Goal: Task Accomplishment & Management: Use online tool/utility

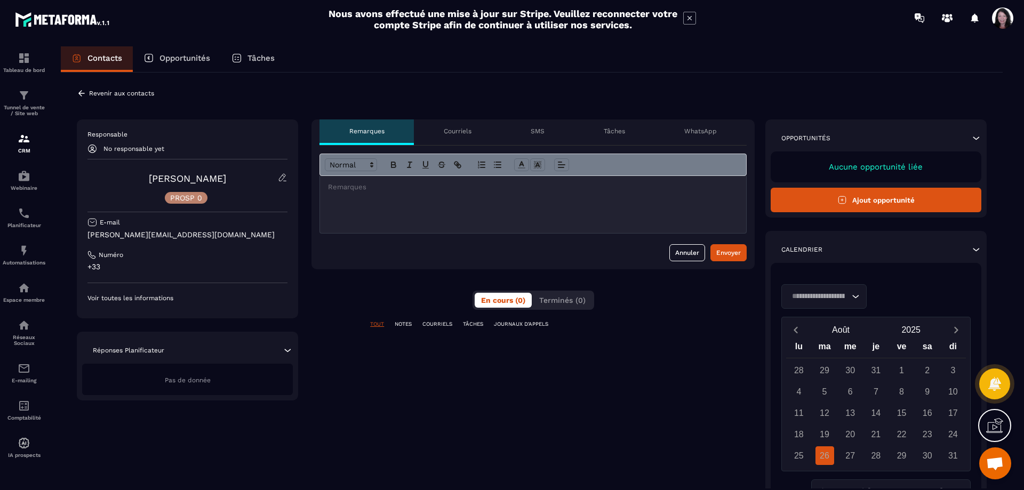
scroll to position [75, 0]
click at [284, 175] on icon at bounding box center [283, 178] width 10 height 10
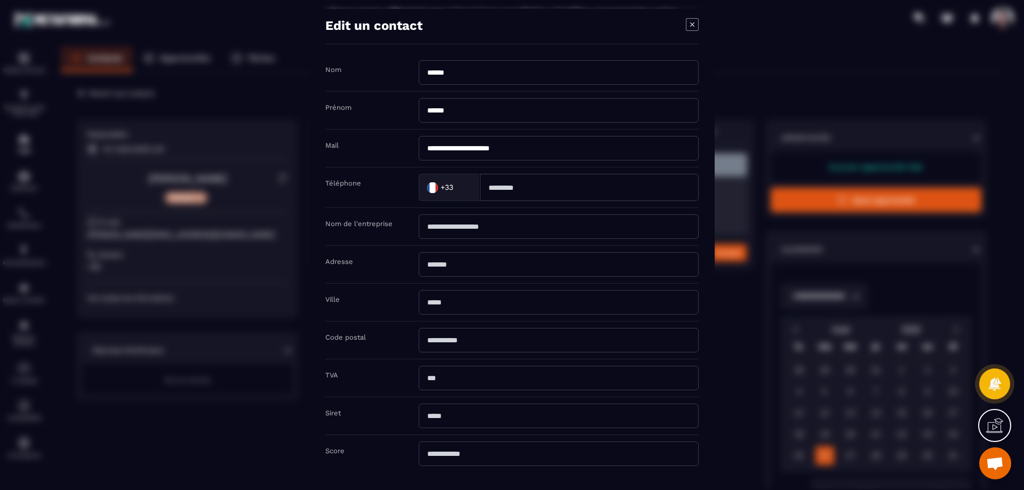
scroll to position [0, 0]
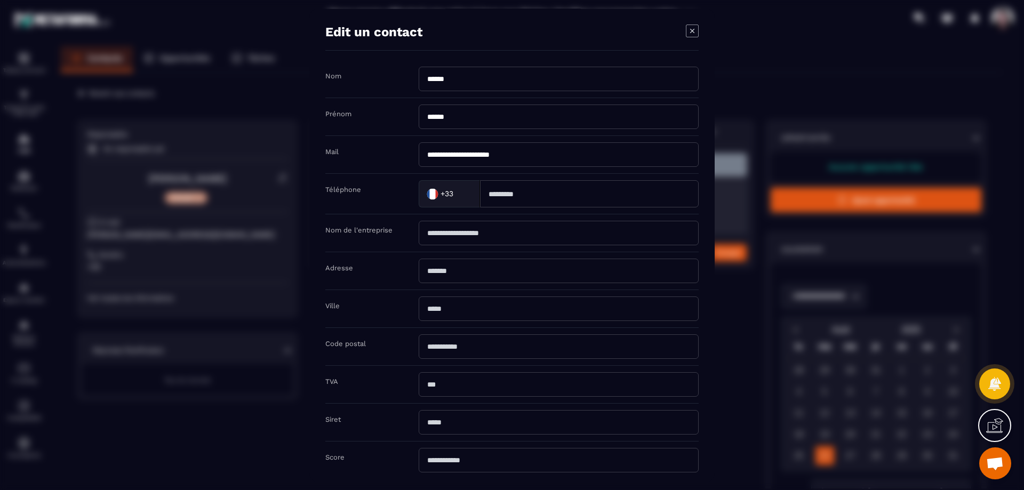
drag, startPoint x: 695, startPoint y: 27, endPoint x: 695, endPoint y: 36, distance: 9.1
click at [695, 27] on icon "Modal window" at bounding box center [692, 31] width 13 height 13
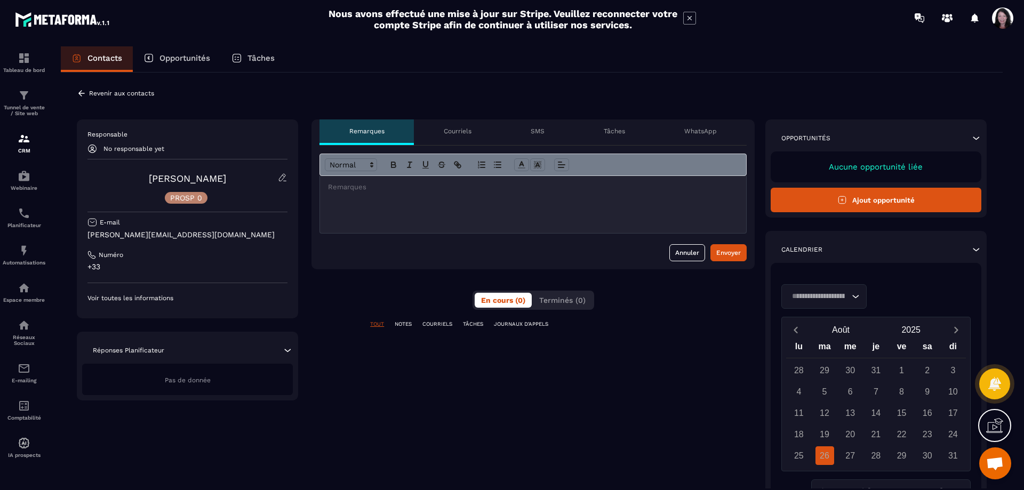
click at [82, 92] on icon at bounding box center [82, 94] width 10 height 10
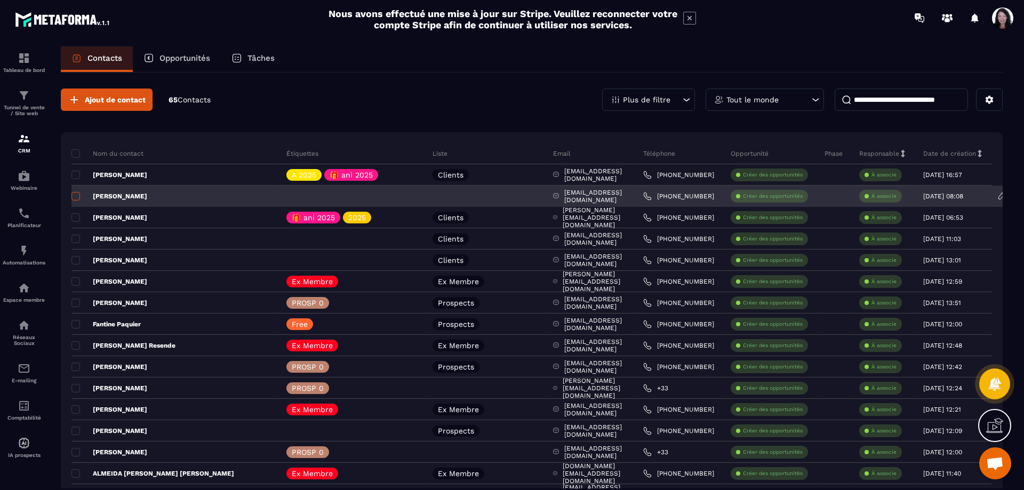
click at [74, 196] on span at bounding box center [75, 196] width 9 height 9
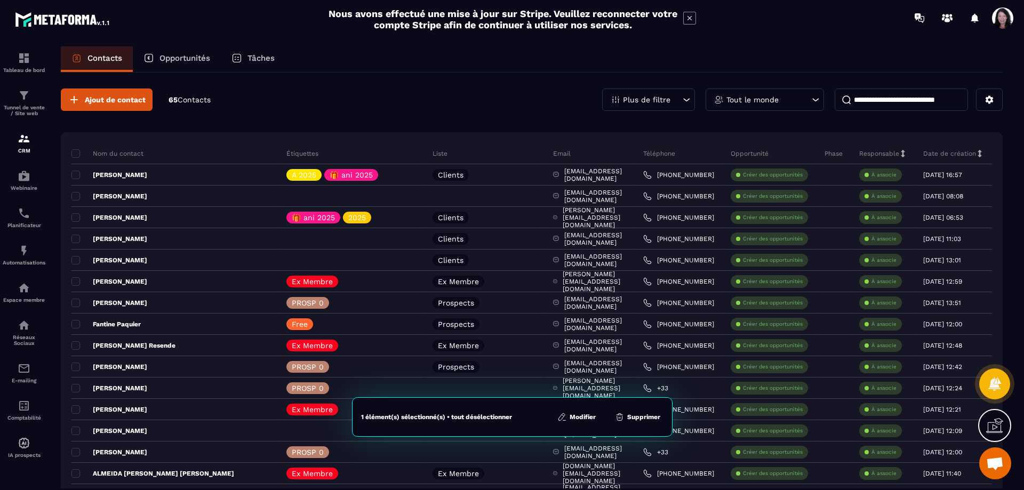
click at [595, 416] on button "Modifier" at bounding box center [576, 417] width 45 height 11
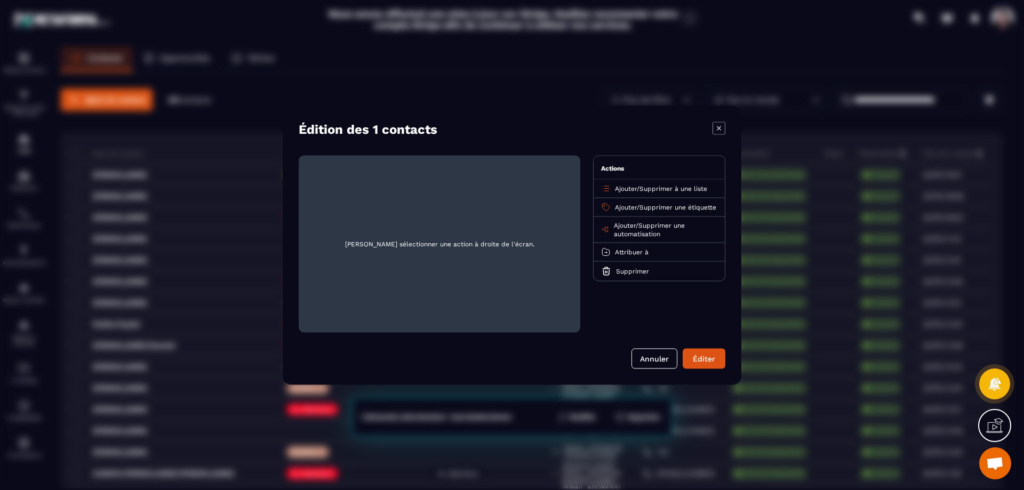
click at [624, 189] on span "Ajouter" at bounding box center [626, 188] width 22 height 7
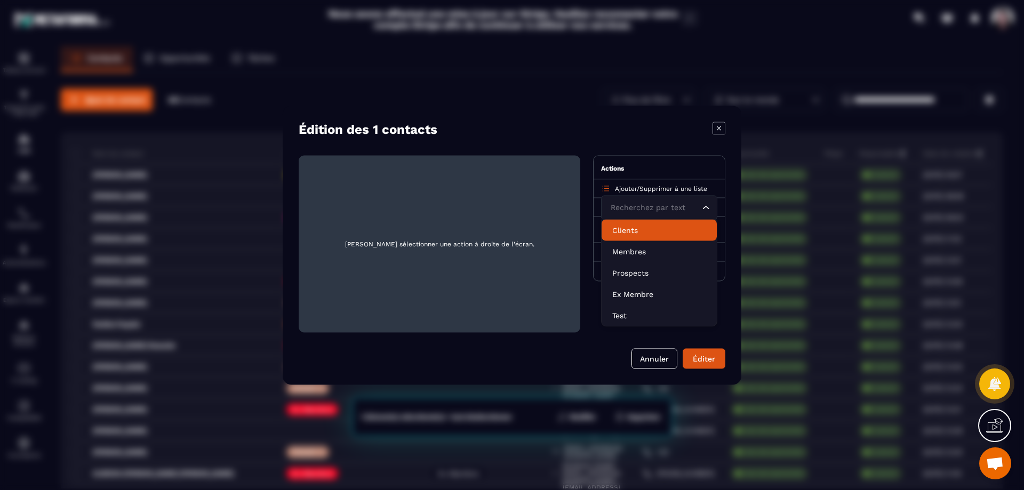
click at [713, 126] on icon "Modal window" at bounding box center [718, 128] width 13 height 13
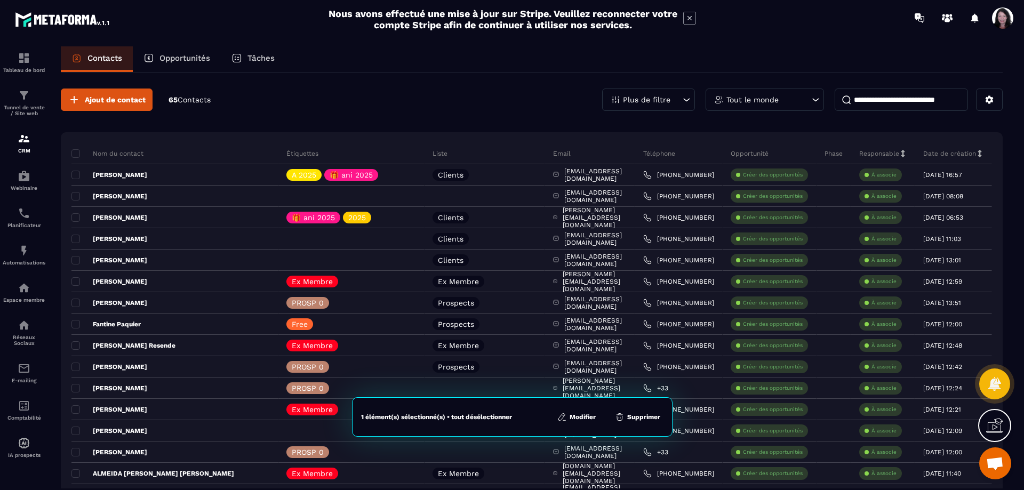
click at [896, 99] on input at bounding box center [901, 100] width 133 height 22
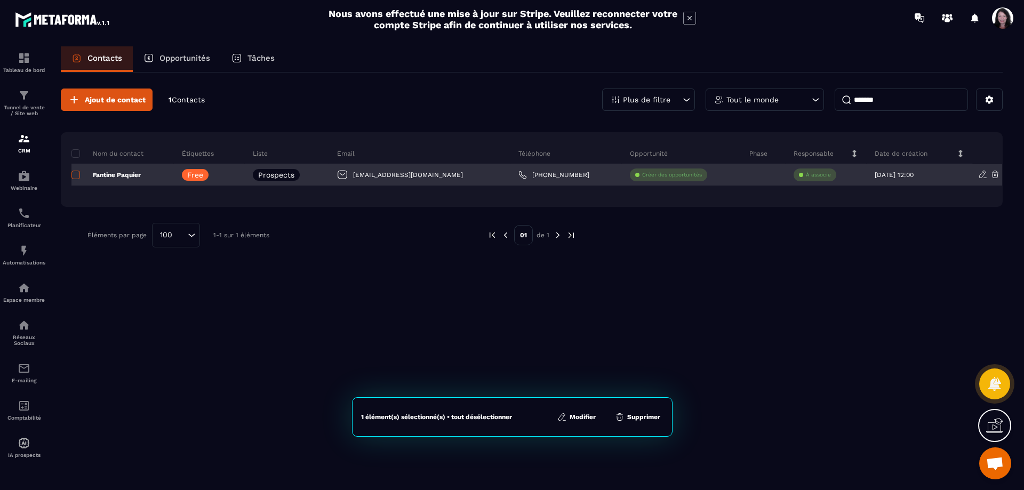
type input "*******"
click at [75, 175] on span at bounding box center [75, 175] width 9 height 9
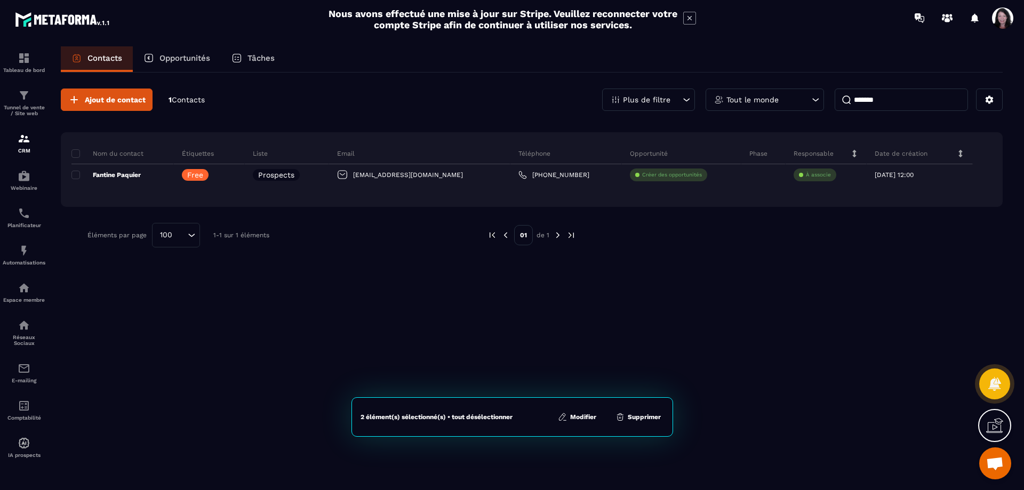
click at [585, 416] on button "Modifier" at bounding box center [577, 417] width 45 height 11
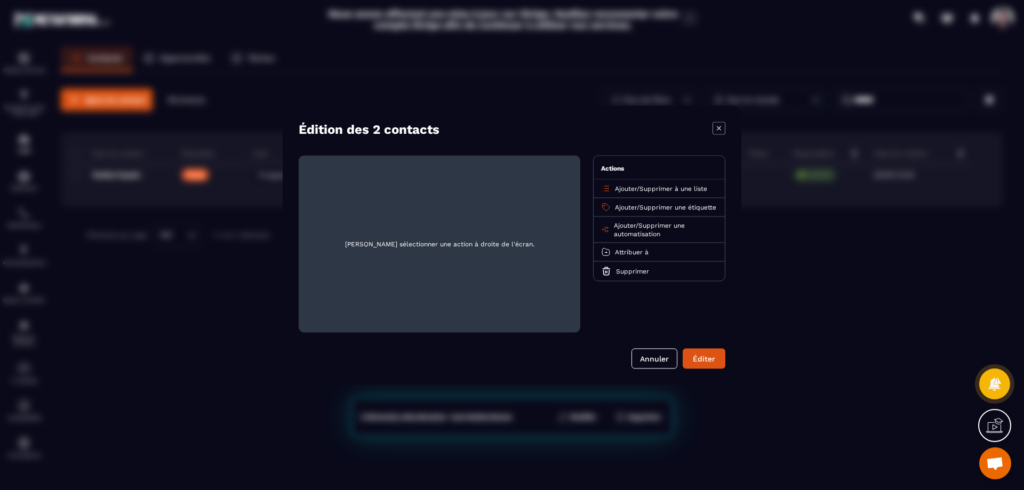
click at [625, 191] on span "Ajouter" at bounding box center [626, 188] width 22 height 7
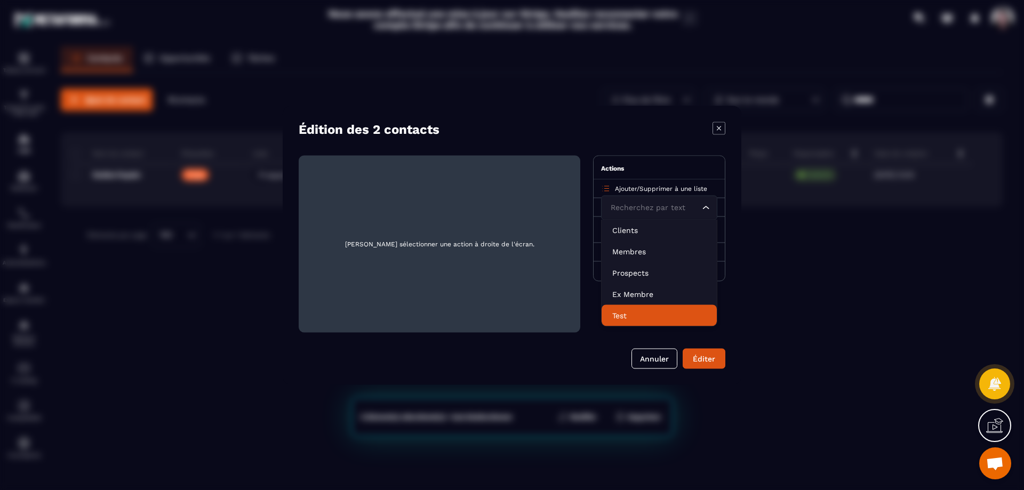
click at [623, 316] on p "Test" at bounding box center [659, 315] width 94 height 11
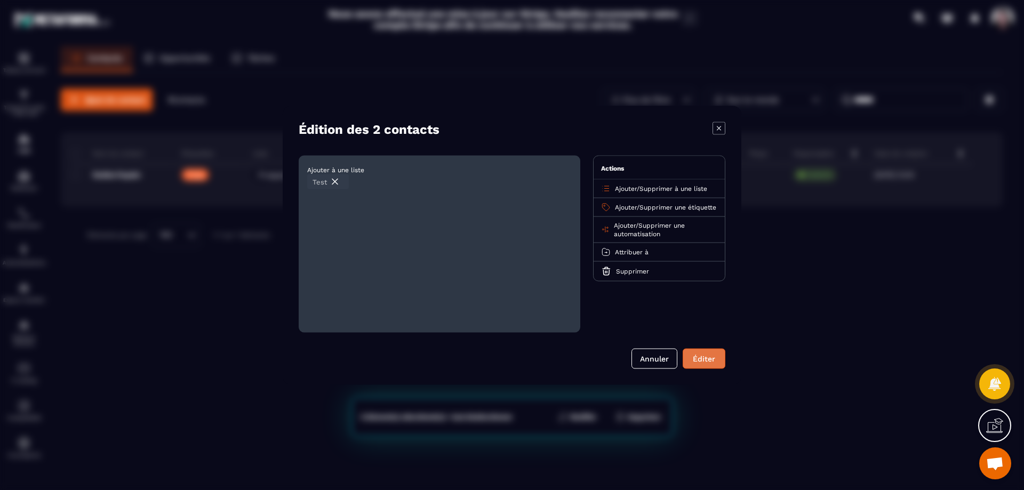
click at [717, 356] on div "Éditer" at bounding box center [704, 358] width 29 height 11
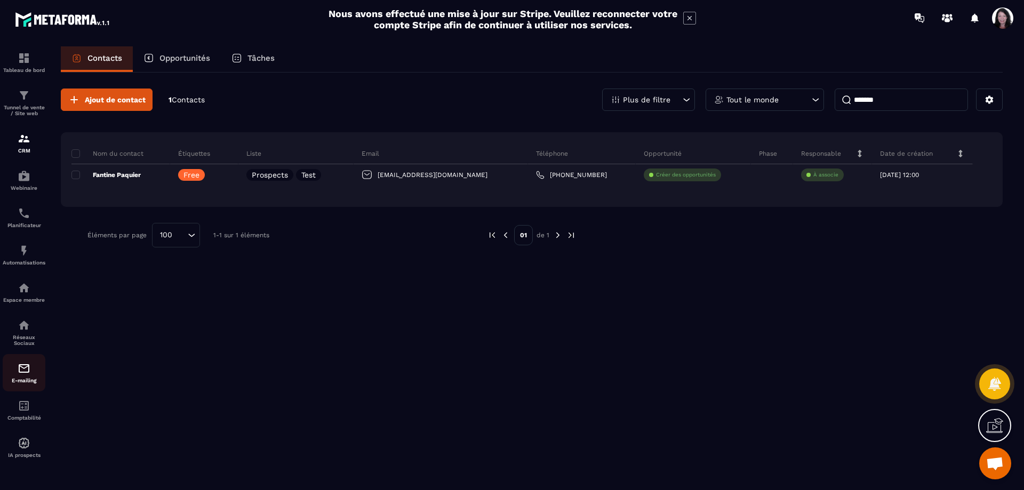
click at [19, 375] on img at bounding box center [24, 368] width 13 height 13
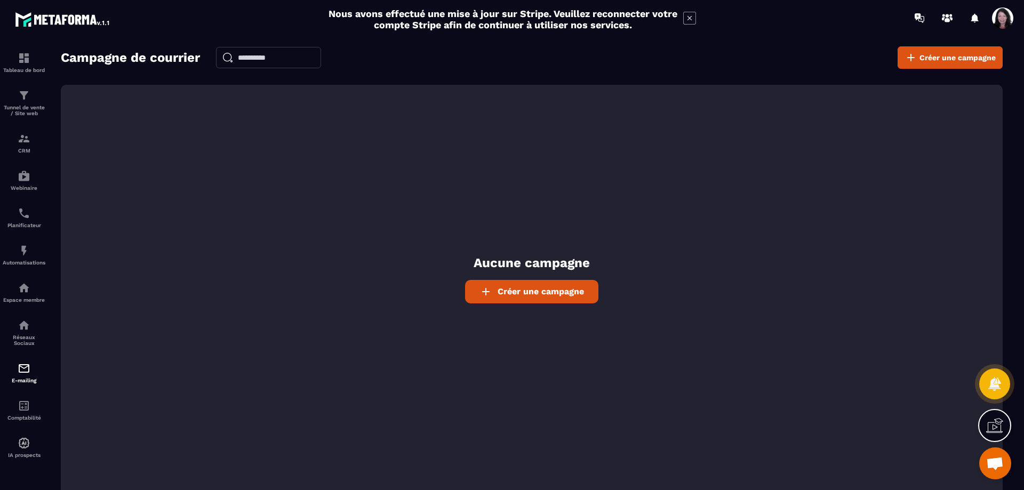
click at [509, 299] on link "Créer une campagne" at bounding box center [531, 291] width 133 height 23
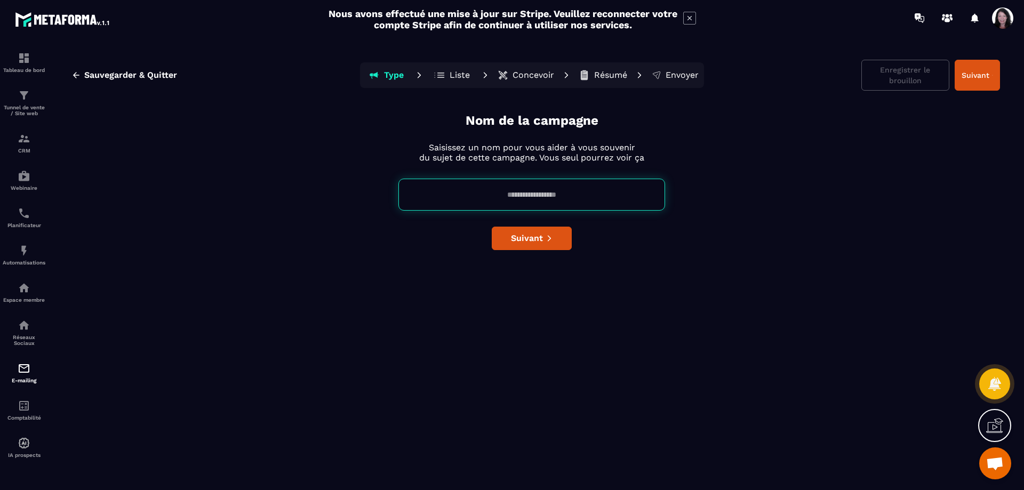
click at [545, 191] on input at bounding box center [531, 195] width 267 height 32
type input "****"
drag, startPoint x: 678, startPoint y: 316, endPoint x: 653, endPoint y: 277, distance: 46.0
click at [678, 315] on div "Nom de la campagne Saisissez un nom pour vous aider à vous souvenir du sujet de…" at bounding box center [531, 299] width 936 height 374
click at [534, 234] on span "Suivant" at bounding box center [527, 238] width 32 height 11
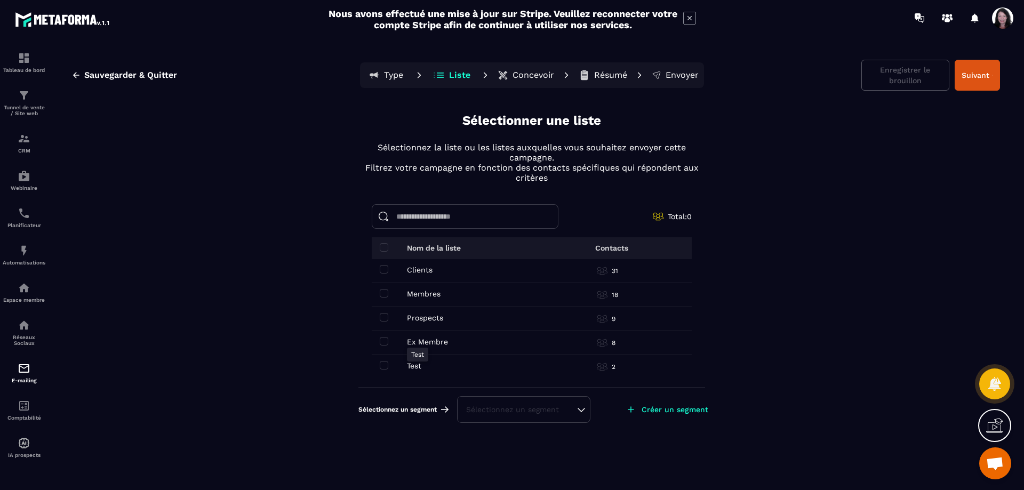
click at [407, 370] on td "Test Test" at bounding box center [460, 367] width 176 height 24
click at [379, 365] on td "Test Test" at bounding box center [460, 367] width 176 height 24
click at [386, 366] on span at bounding box center [384, 365] width 9 height 9
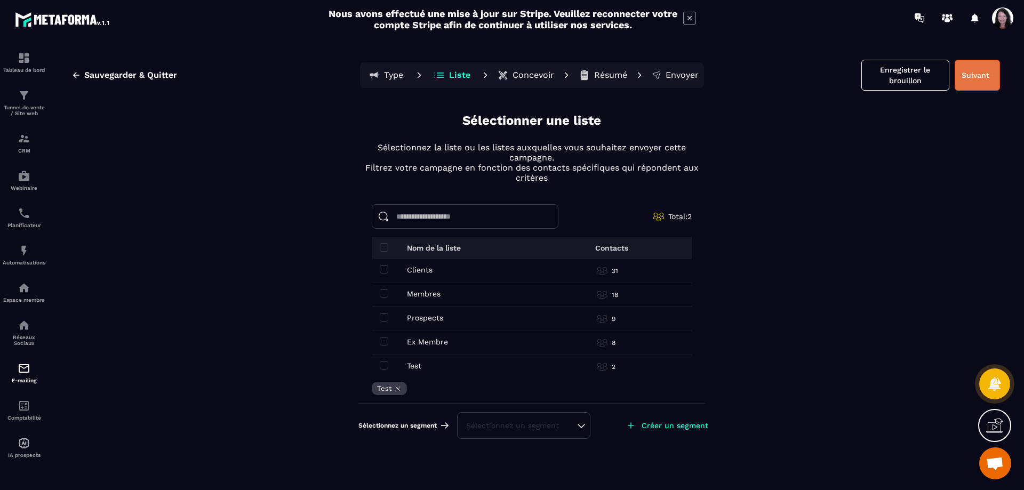
click at [974, 80] on button "Suivant" at bounding box center [977, 75] width 45 height 31
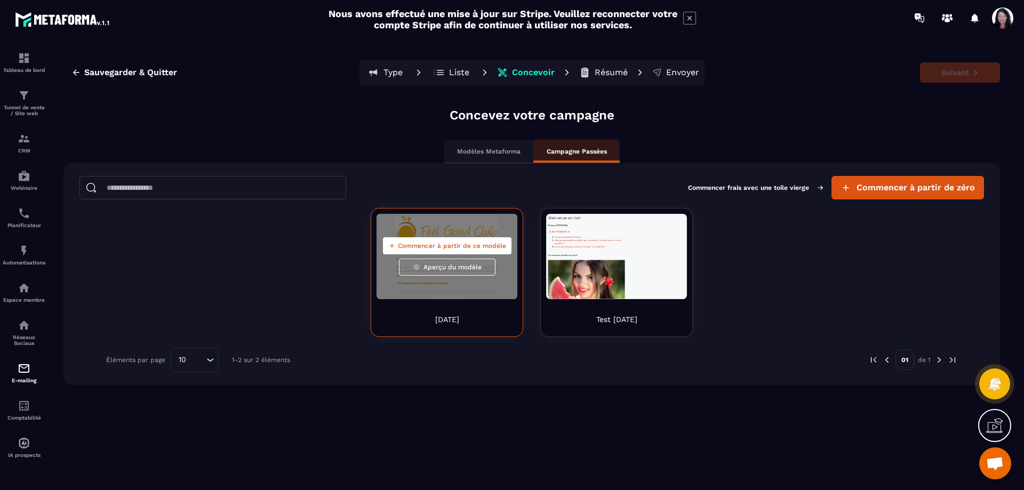
click at [470, 267] on span "Aperçu du modèle" at bounding box center [452, 267] width 58 height 9
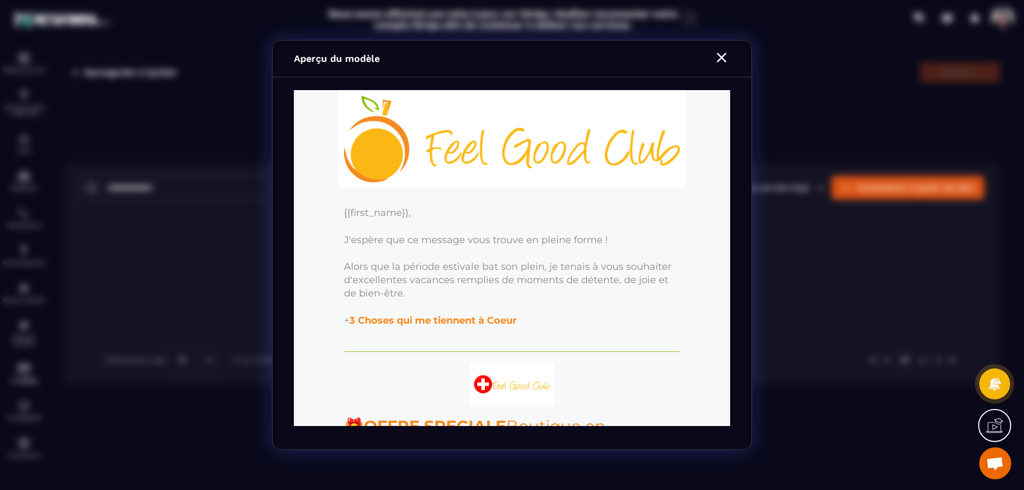
click at [717, 54] on icon "Modal window" at bounding box center [721, 57] width 17 height 17
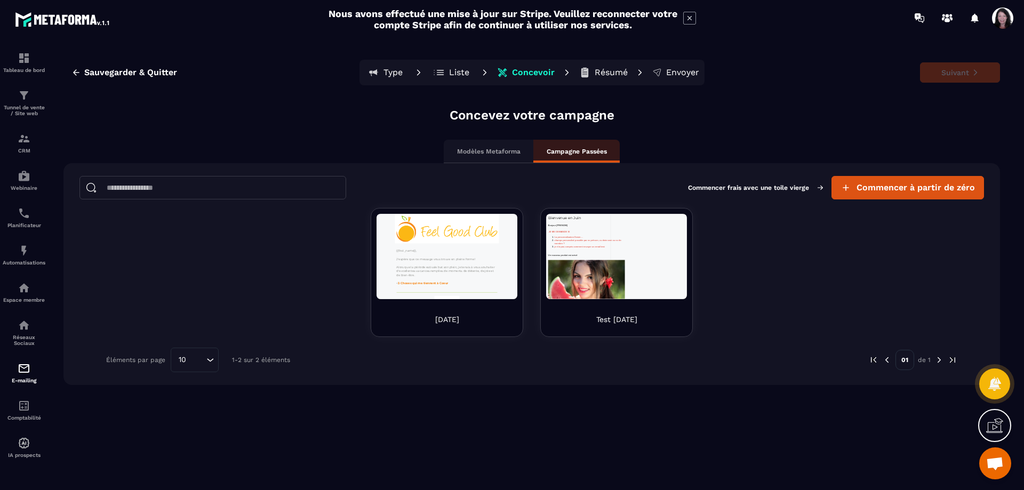
click at [488, 151] on p "Modèles Metaforma" at bounding box center [488, 151] width 63 height 9
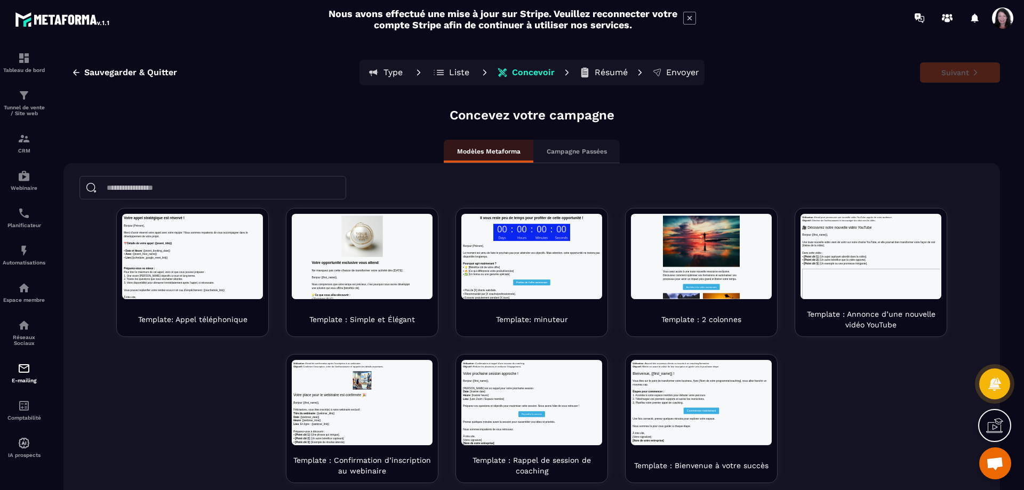
click at [588, 151] on p "Campagne Passées" at bounding box center [577, 151] width 60 height 9
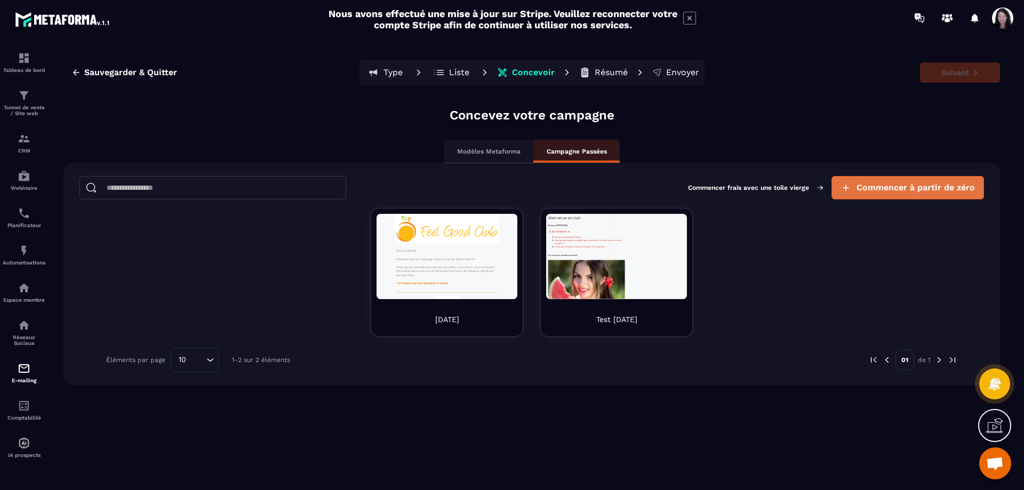
click at [943, 186] on span "Commencer à partir de zéro" at bounding box center [915, 187] width 118 height 11
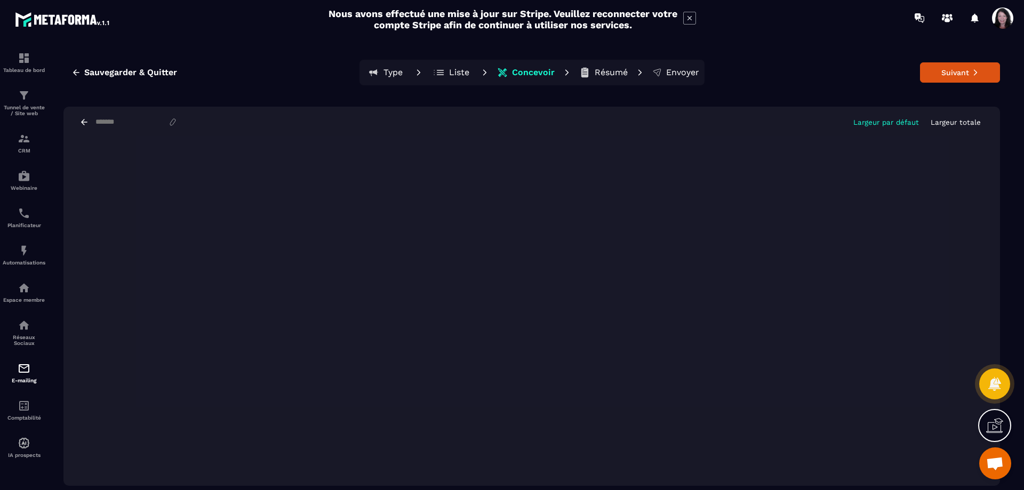
click at [945, 123] on p "Largeur totale" at bounding box center [956, 122] width 50 height 8
click at [877, 123] on p "Largeur par défaut" at bounding box center [886, 122] width 66 height 8
click at [959, 126] on p "Largeur totale" at bounding box center [956, 122] width 50 height 8
click at [880, 126] on p "Largeur par défaut" at bounding box center [886, 122] width 66 height 8
click at [948, 119] on p "Largeur totale" at bounding box center [956, 122] width 50 height 8
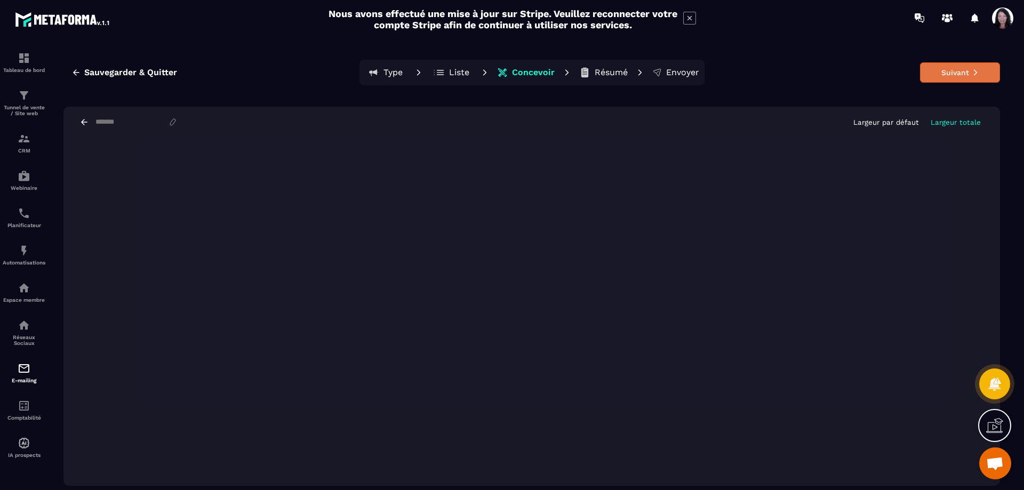
click at [950, 71] on button "Suivant" at bounding box center [960, 72] width 80 height 20
click at [168, 118] on input at bounding box center [131, 122] width 74 height 9
type input "*****"
click at [949, 72] on button "Suivant" at bounding box center [960, 72] width 80 height 20
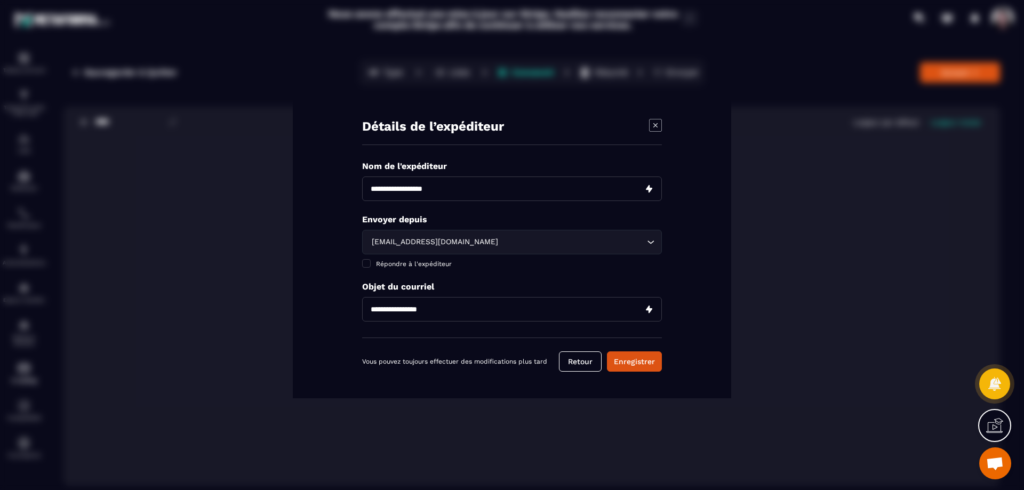
click at [567, 180] on input "Modal window" at bounding box center [512, 189] width 300 height 25
type input "**********"
click at [460, 309] on input "Modal window" at bounding box center [512, 309] width 300 height 25
type input "****"
click at [643, 365] on button "Enregistrer" at bounding box center [634, 361] width 55 height 20
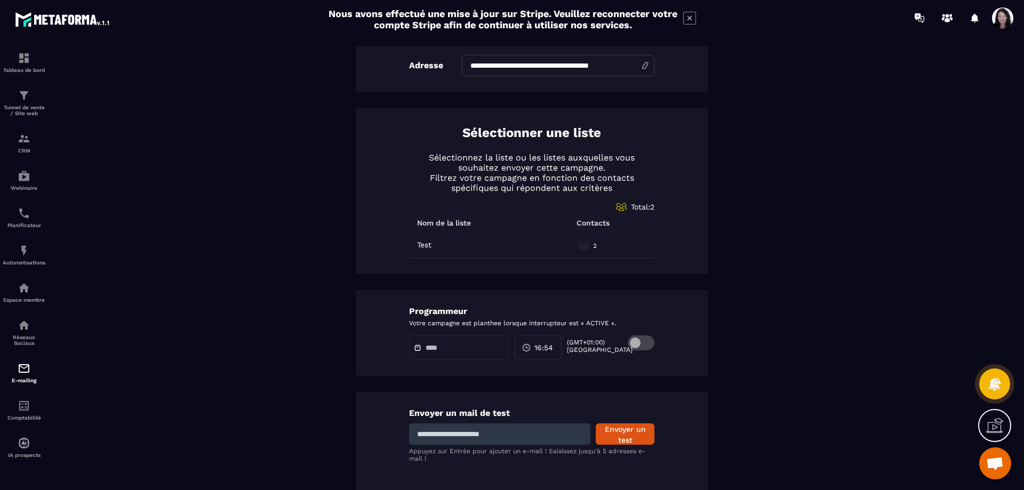
scroll to position [412, 0]
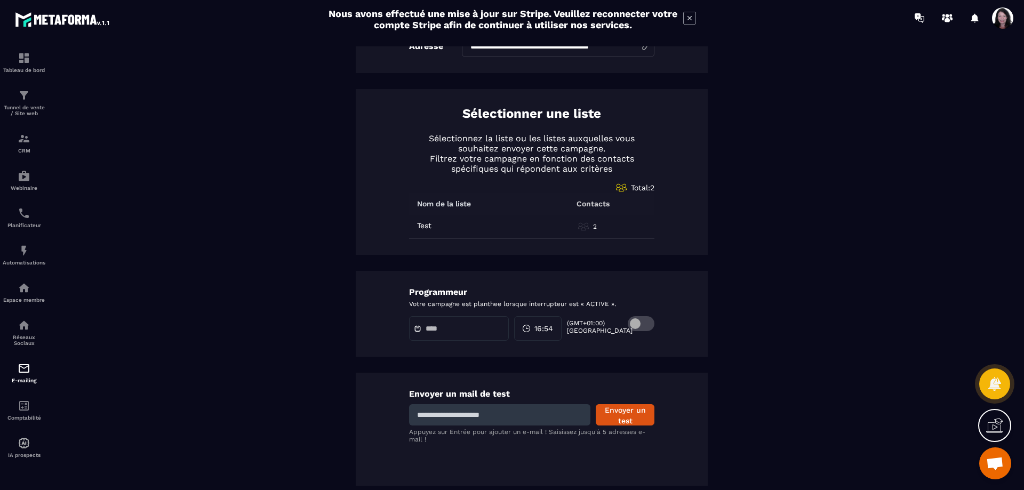
click at [512, 416] on input at bounding box center [499, 414] width 181 height 21
type input "**********"
click at [630, 414] on button "Envoyer un test" at bounding box center [625, 414] width 59 height 21
click at [23, 372] on img at bounding box center [24, 368] width 13 height 13
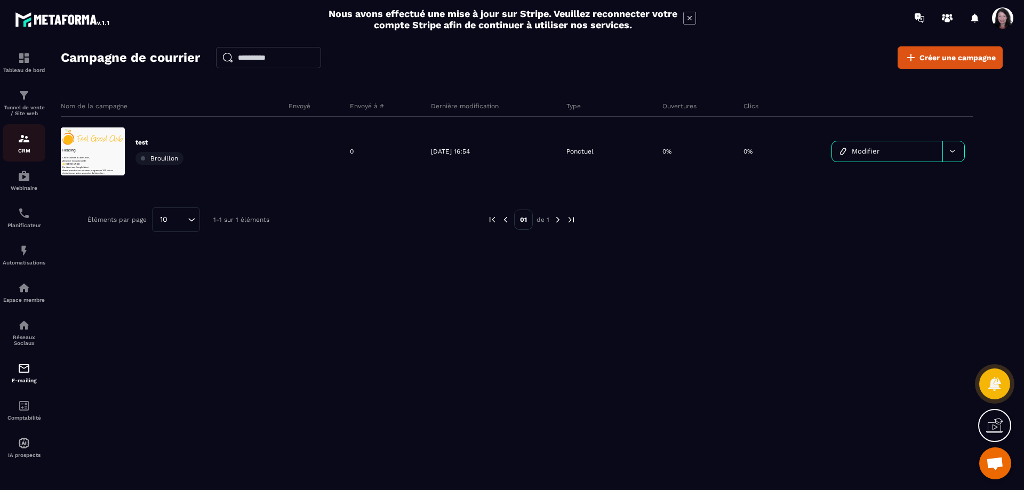
click at [26, 132] on div "CRM" at bounding box center [24, 142] width 43 height 21
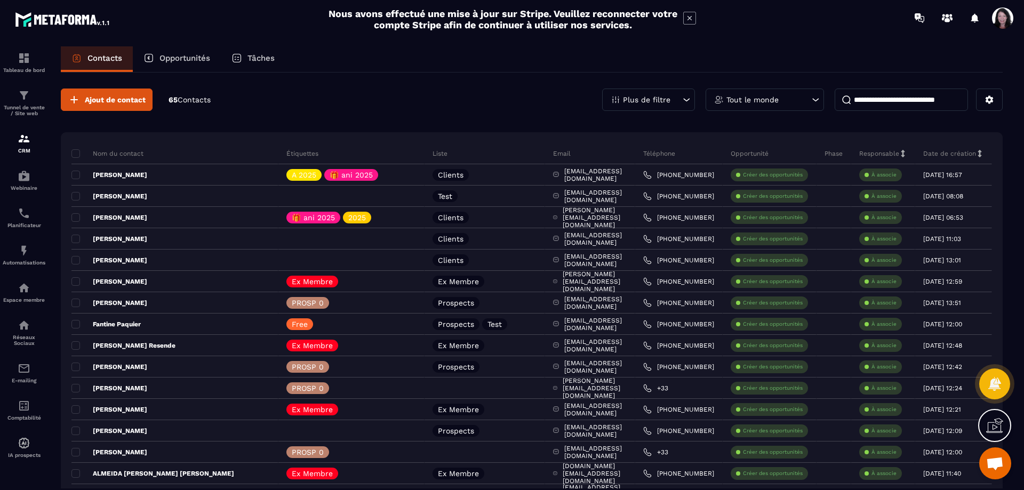
click at [816, 96] on icon at bounding box center [815, 99] width 11 height 11
click at [687, 100] on icon at bounding box center [687, 99] width 6 height 3
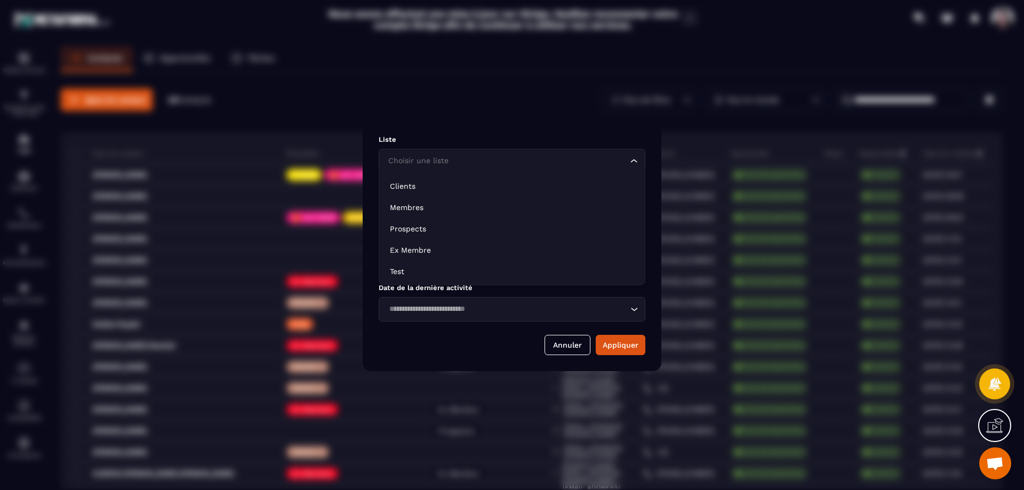
click at [636, 159] on icon "Search for option" at bounding box center [634, 161] width 11 height 11
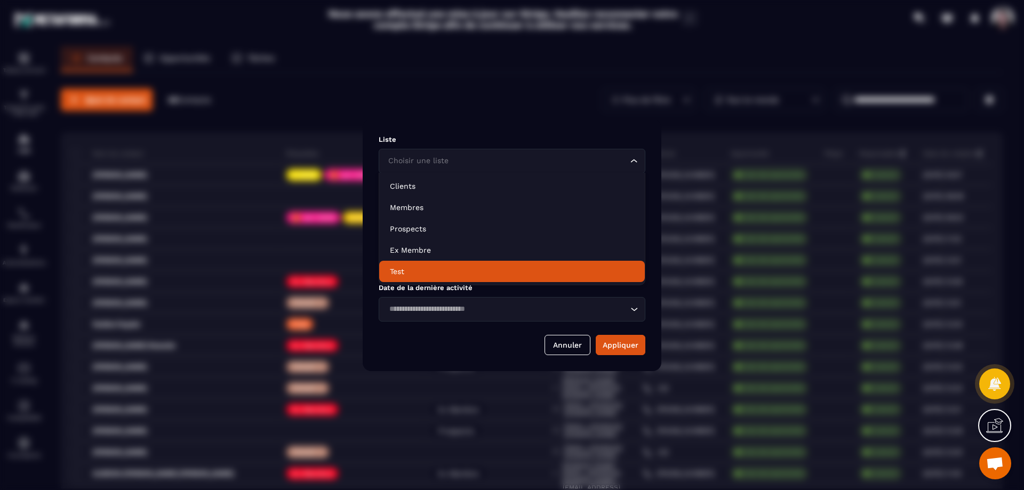
click at [408, 268] on p "Test" at bounding box center [512, 271] width 244 height 11
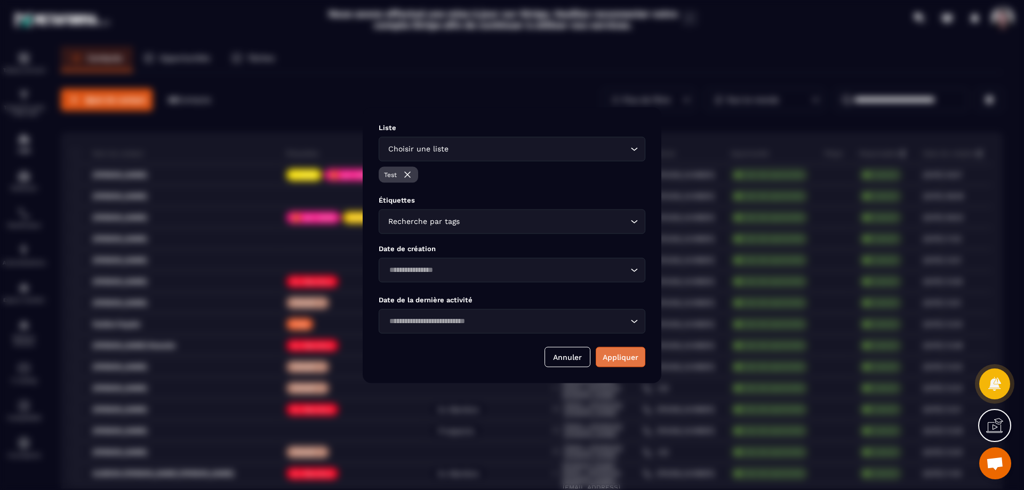
click at [636, 356] on button "Appliquer" at bounding box center [621, 357] width 50 height 20
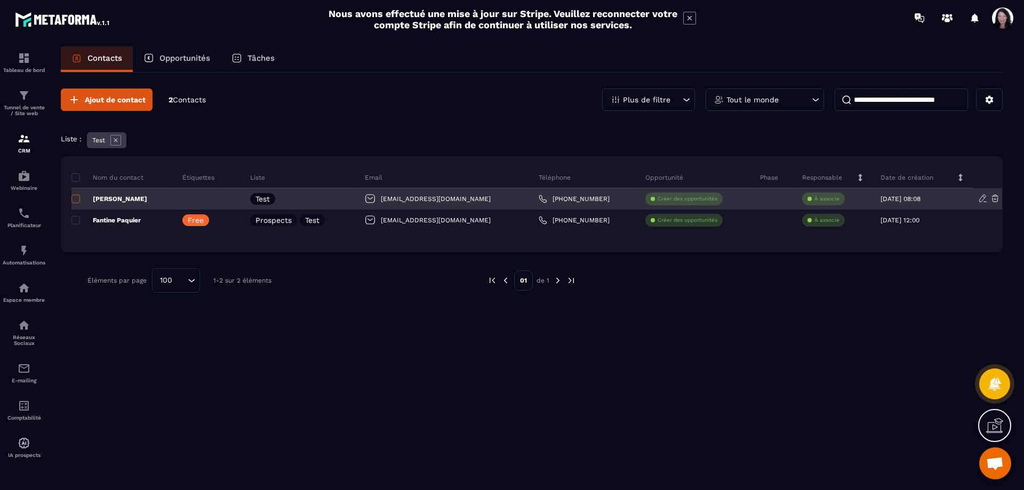
click at [76, 201] on span at bounding box center [75, 199] width 9 height 9
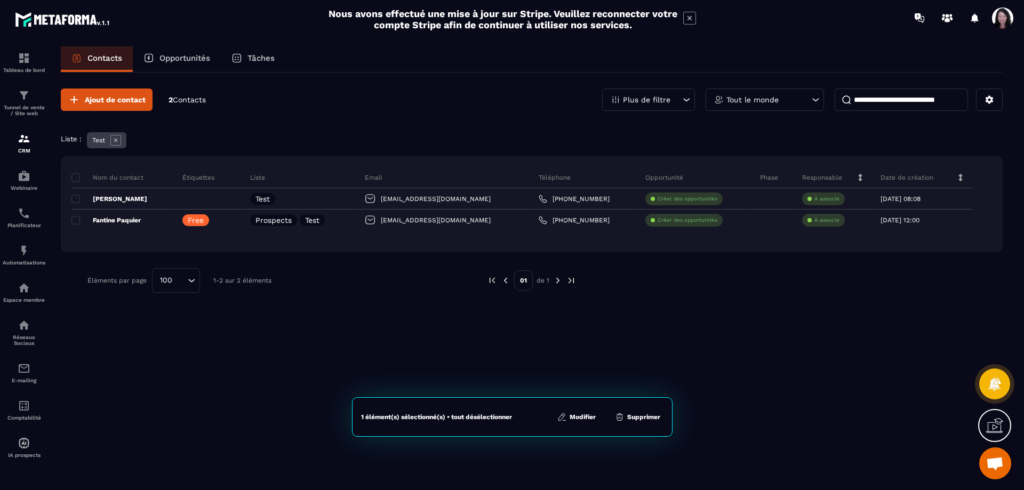
click at [587, 418] on button "Modifier" at bounding box center [576, 417] width 45 height 11
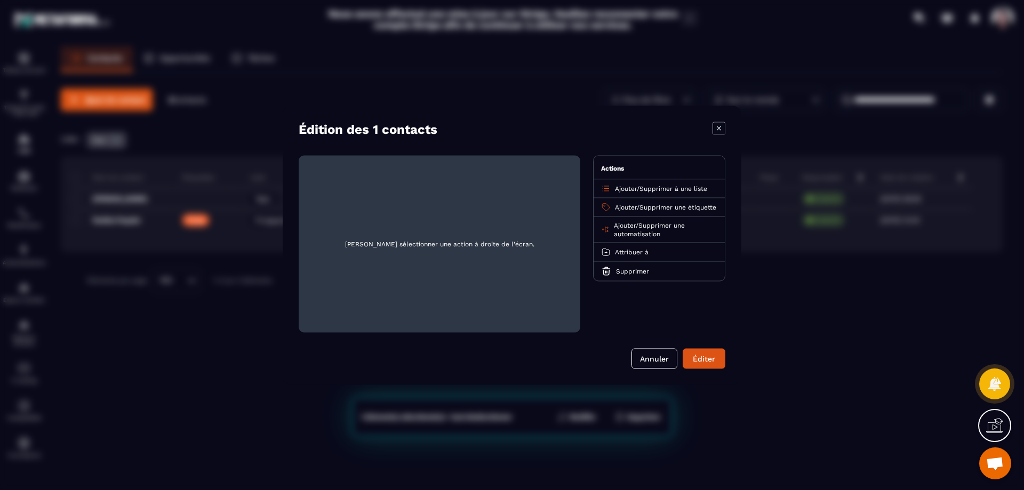
click at [673, 189] on span "Supprimer à une liste" at bounding box center [673, 188] width 68 height 7
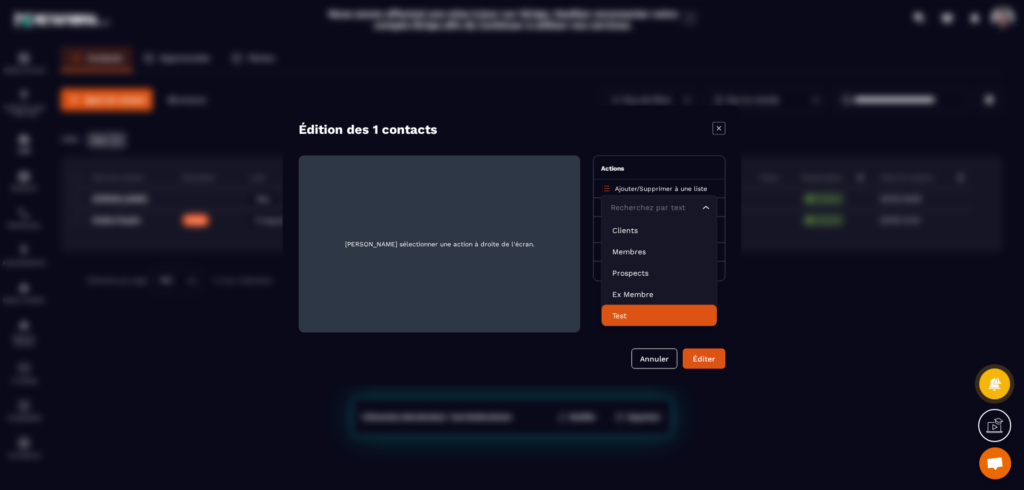
click at [625, 318] on p "Test" at bounding box center [659, 315] width 94 height 11
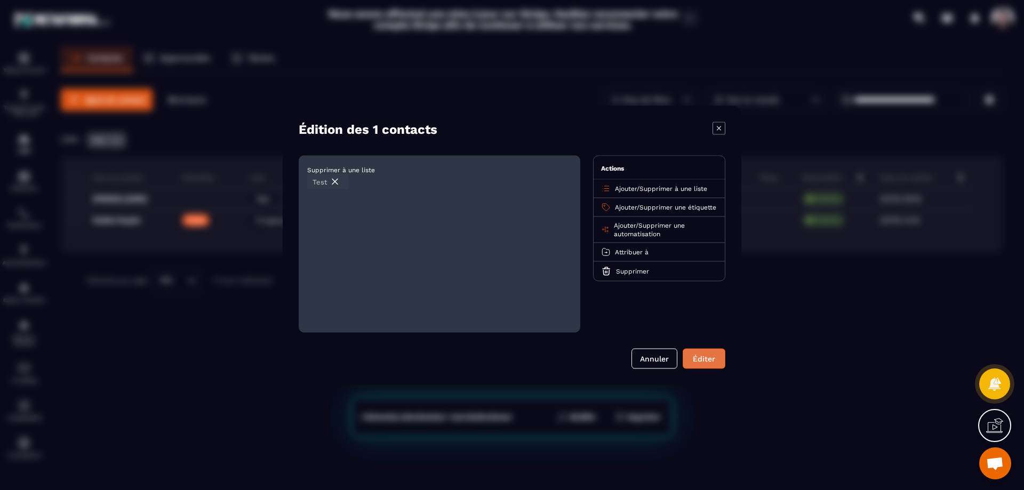
click at [695, 356] on div "Éditer" at bounding box center [704, 358] width 29 height 11
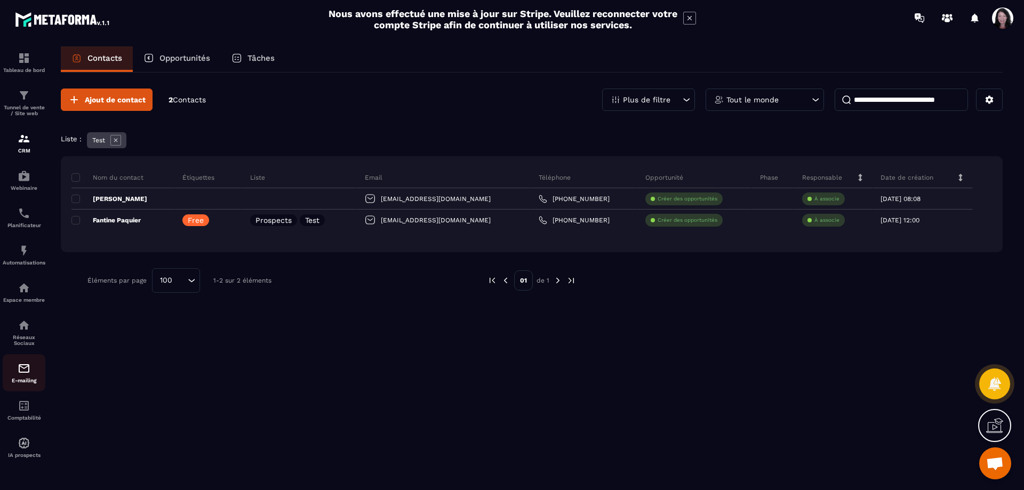
click at [29, 375] on img at bounding box center [24, 368] width 13 height 13
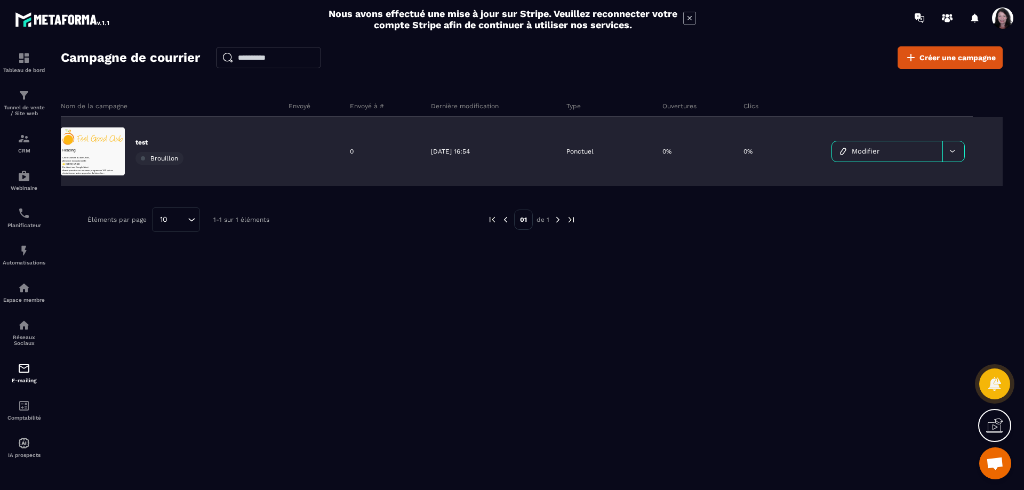
click at [867, 150] on span "Modifier" at bounding box center [866, 151] width 28 height 8
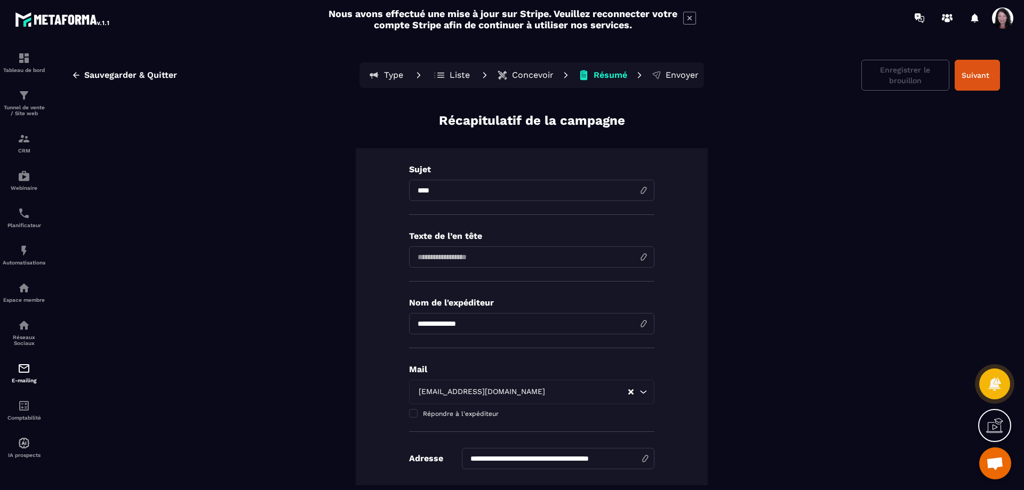
click at [524, 255] on input at bounding box center [531, 256] width 245 height 21
type input "**********"
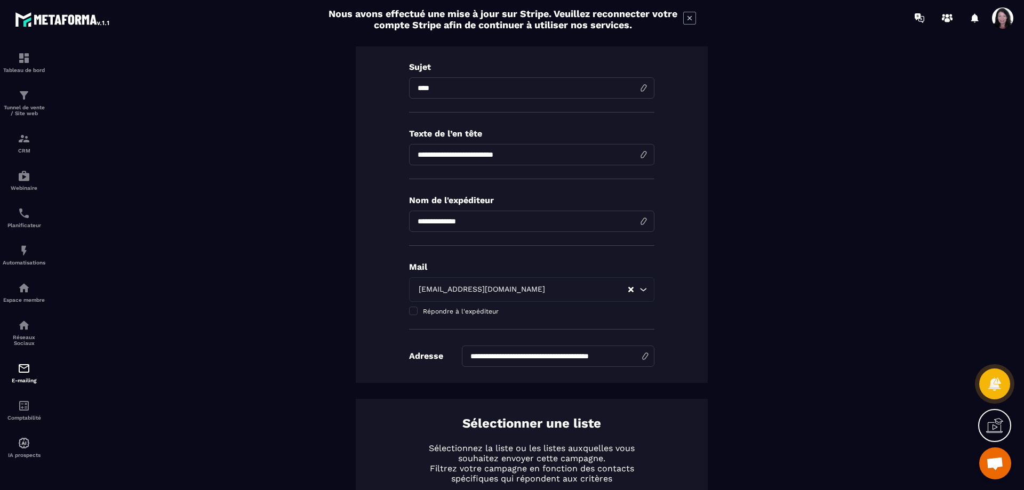
scroll to position [107, 0]
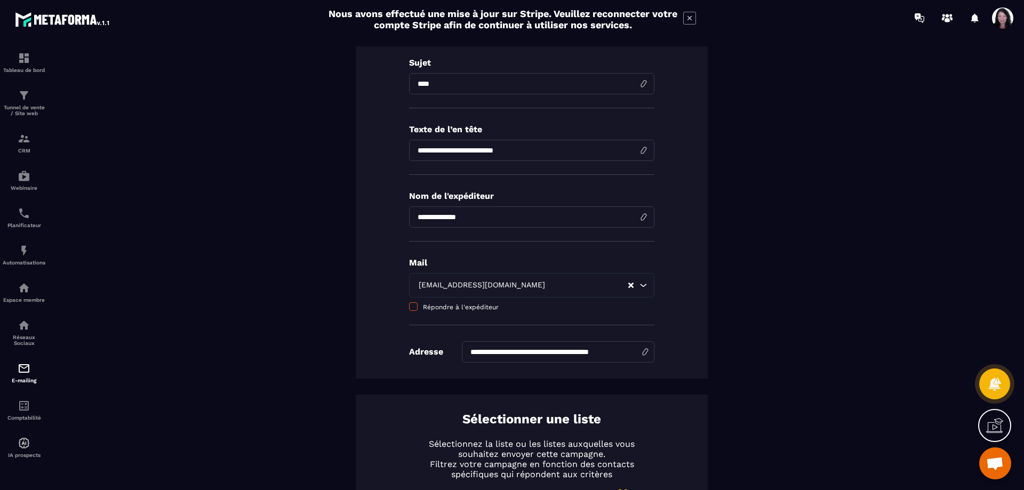
click at [413, 306] on span at bounding box center [413, 306] width 9 height 9
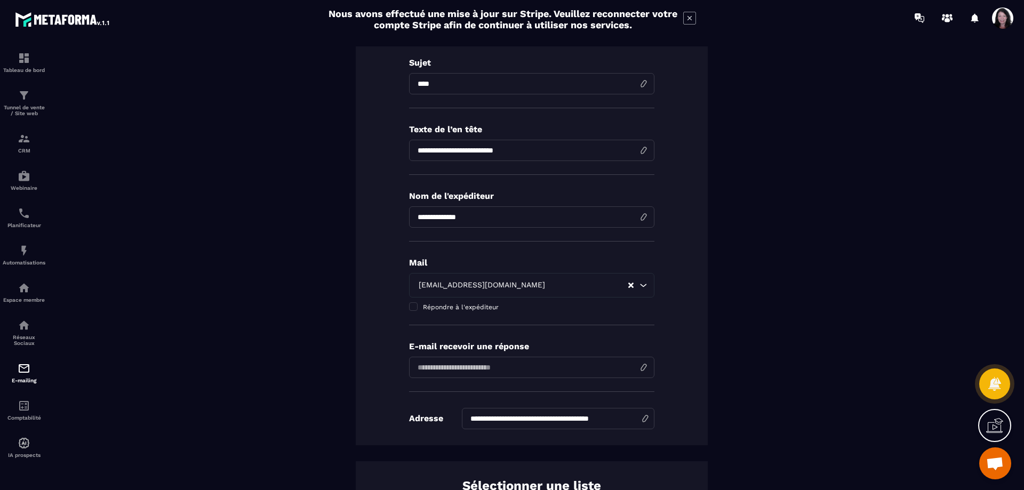
click at [451, 366] on input "email" at bounding box center [531, 367] width 245 height 21
type input "**********"
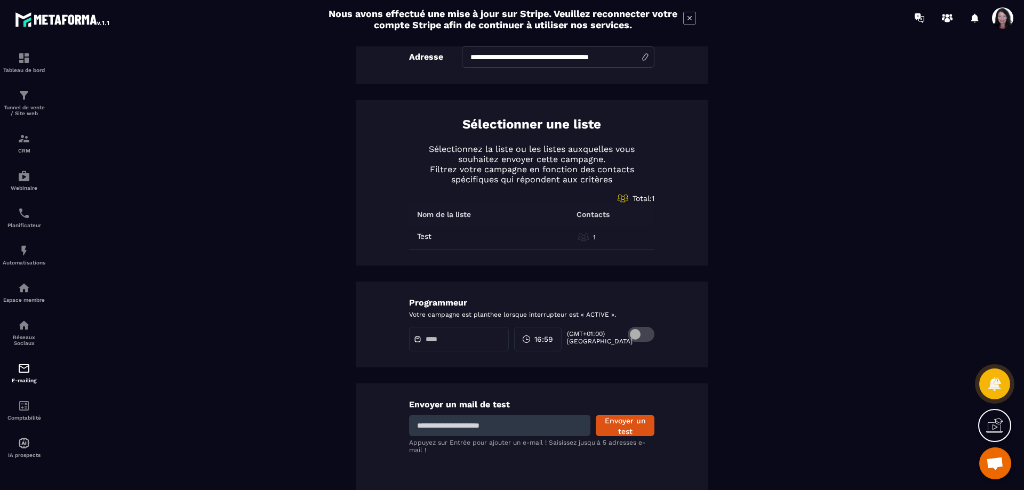
scroll to position [479, 0]
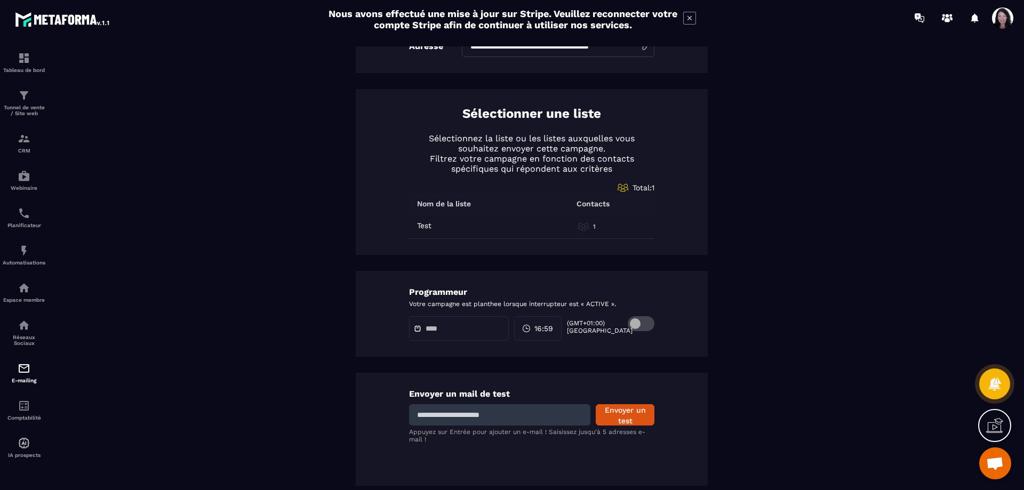
click at [510, 410] on input at bounding box center [499, 414] width 181 height 21
type input "**********"
click at [621, 418] on button "Envoyer un test" at bounding box center [625, 414] width 59 height 21
click at [18, 65] on div "Tableau de bord" at bounding box center [24, 62] width 43 height 21
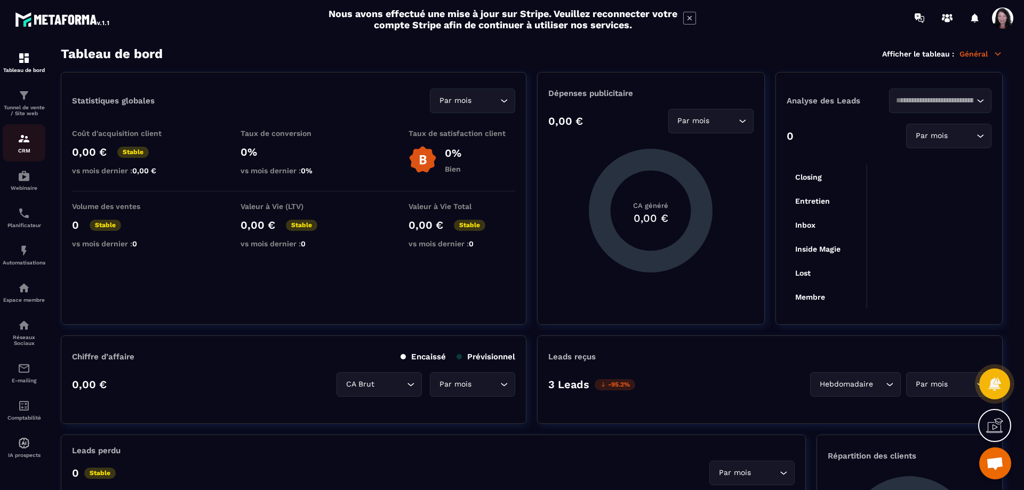
click at [28, 154] on div "CRM" at bounding box center [24, 142] width 43 height 21
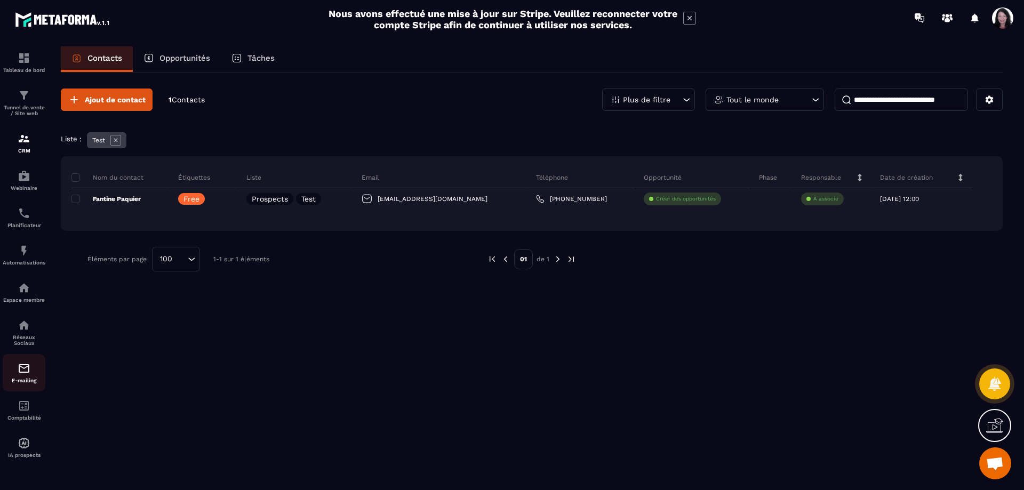
click at [18, 383] on div "E-mailing" at bounding box center [24, 372] width 43 height 21
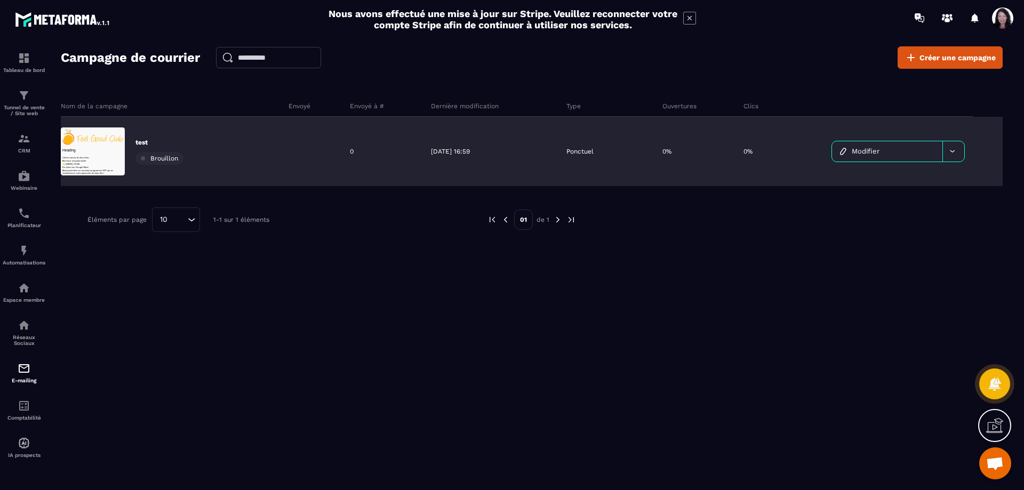
click at [869, 147] on link "Modifier" at bounding box center [887, 151] width 110 height 20
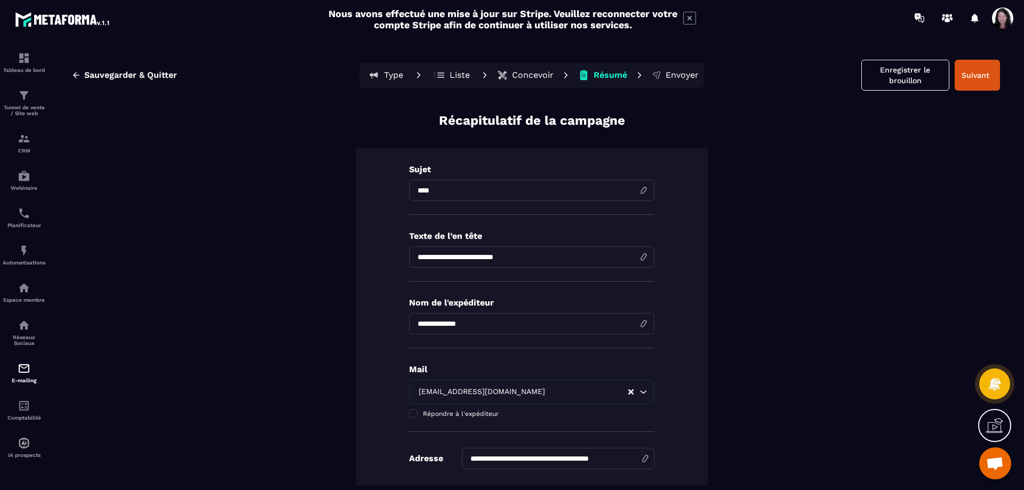
click at [33, 111] on div "Tunnel de vente / Site web" at bounding box center [24, 102] width 43 height 27
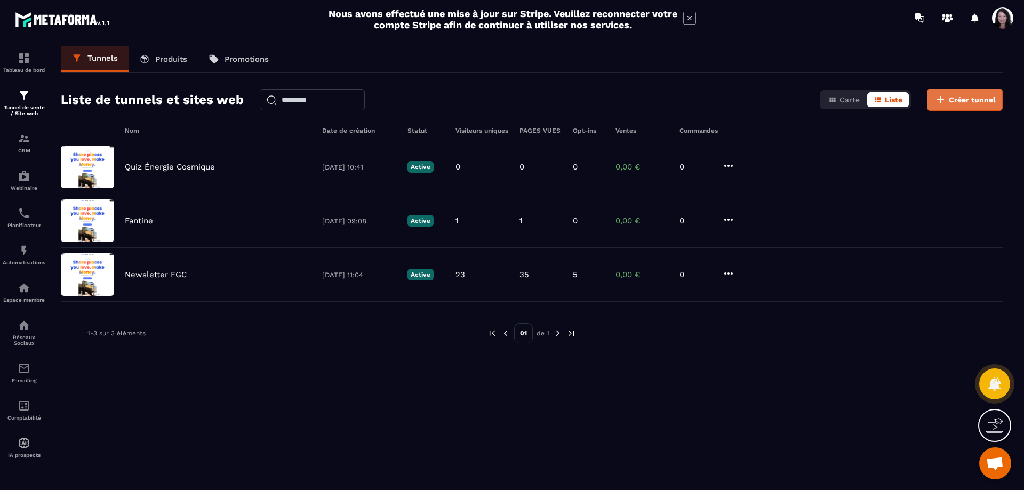
click at [988, 95] on span "Créer tunnel" at bounding box center [972, 99] width 47 height 11
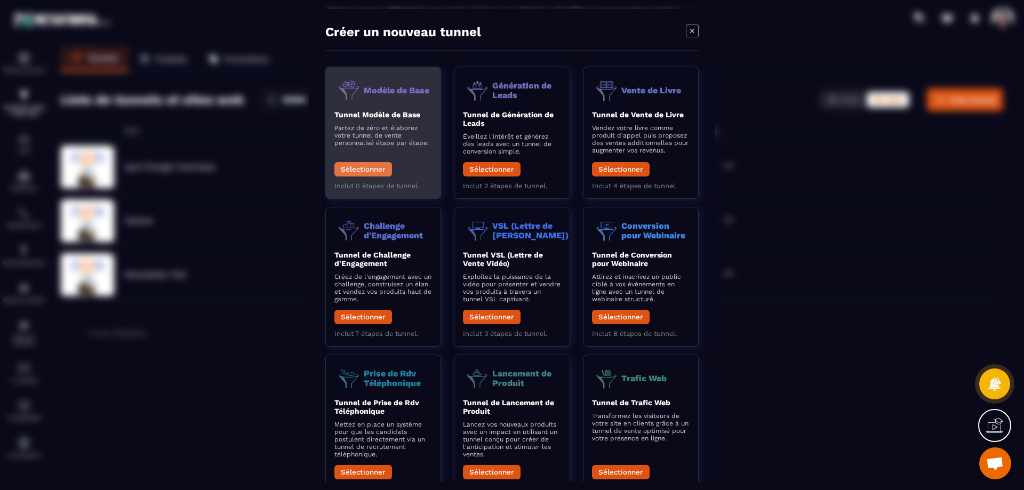
click at [372, 171] on button "Sélectionner" at bounding box center [363, 169] width 58 height 14
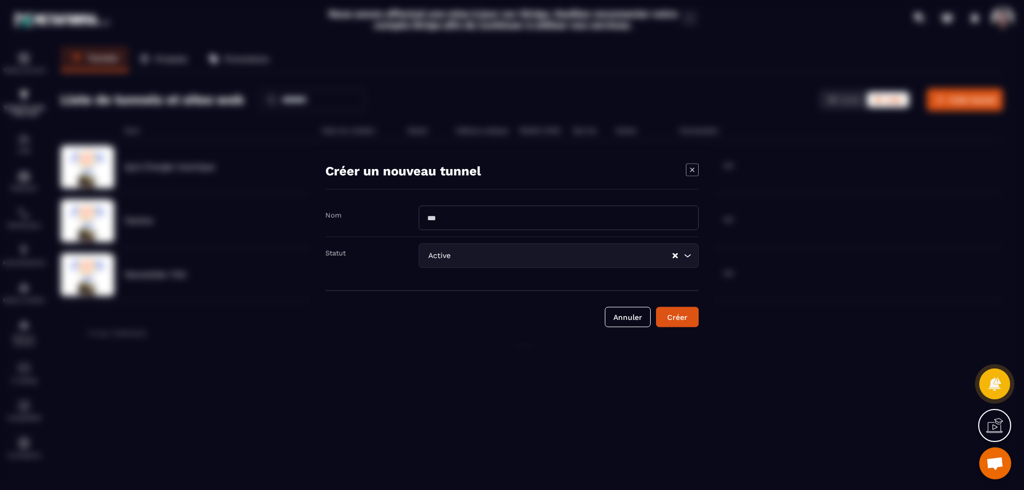
click at [498, 215] on input "Modal window" at bounding box center [559, 217] width 280 height 25
type input "**********"
click at [685, 317] on div "Créer" at bounding box center [677, 316] width 29 height 11
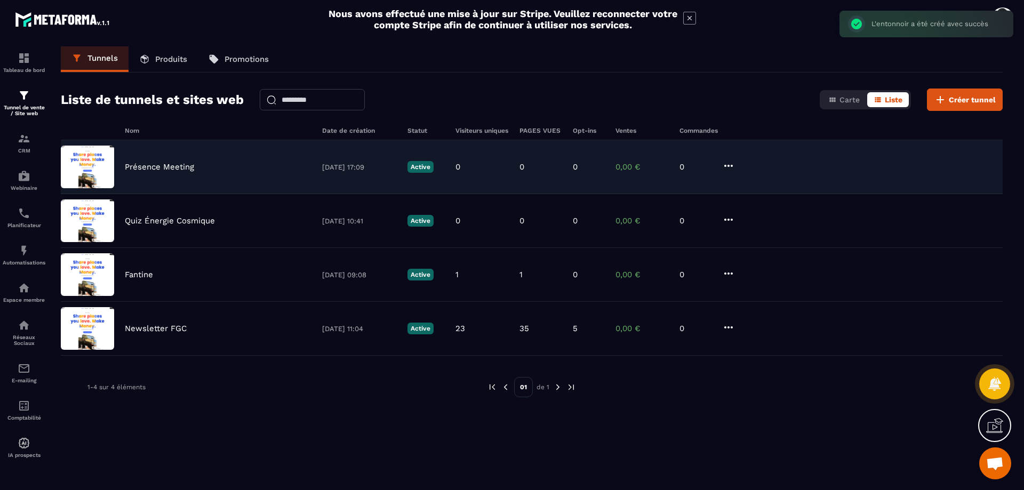
click at [183, 163] on p "Présence Meeting" at bounding box center [159, 167] width 69 height 10
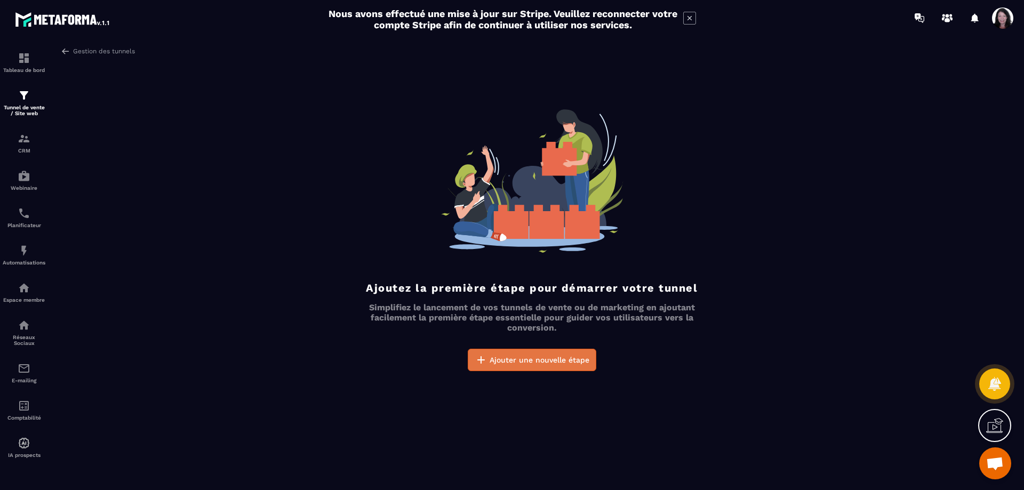
click at [508, 360] on span "Ajouter une nouvelle étape" at bounding box center [540, 360] width 100 height 11
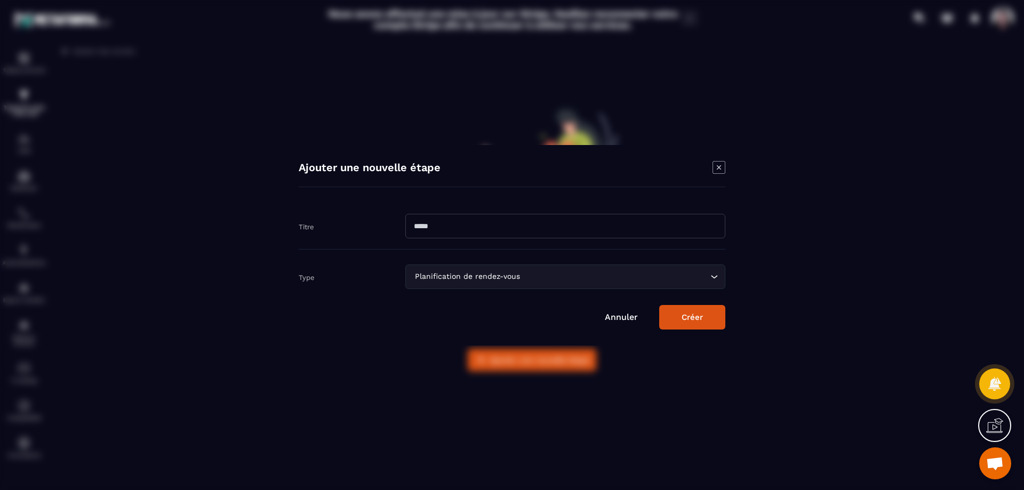
click at [493, 223] on input "Modal window" at bounding box center [565, 226] width 320 height 25
type input "*"
type input "**********"
click at [580, 282] on input "Search for option" at bounding box center [615, 277] width 186 height 12
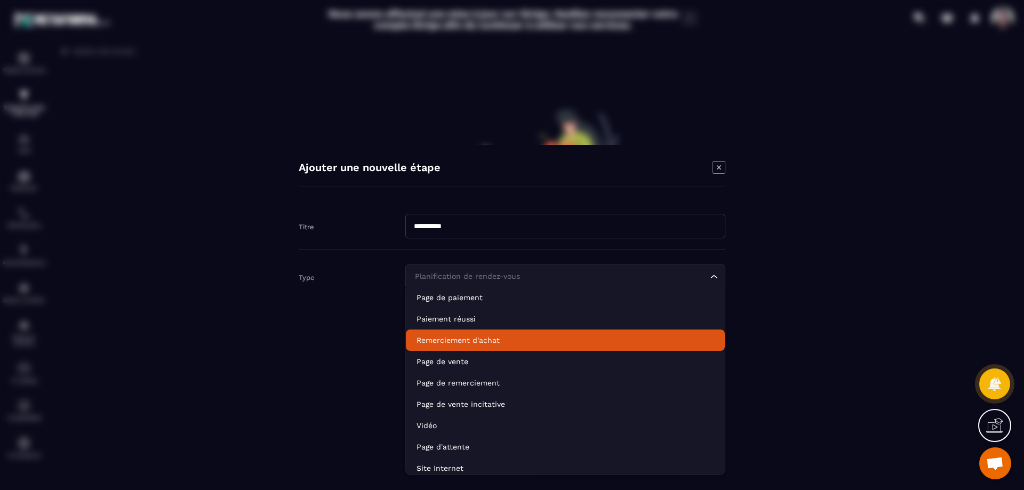
scroll to position [75, 0]
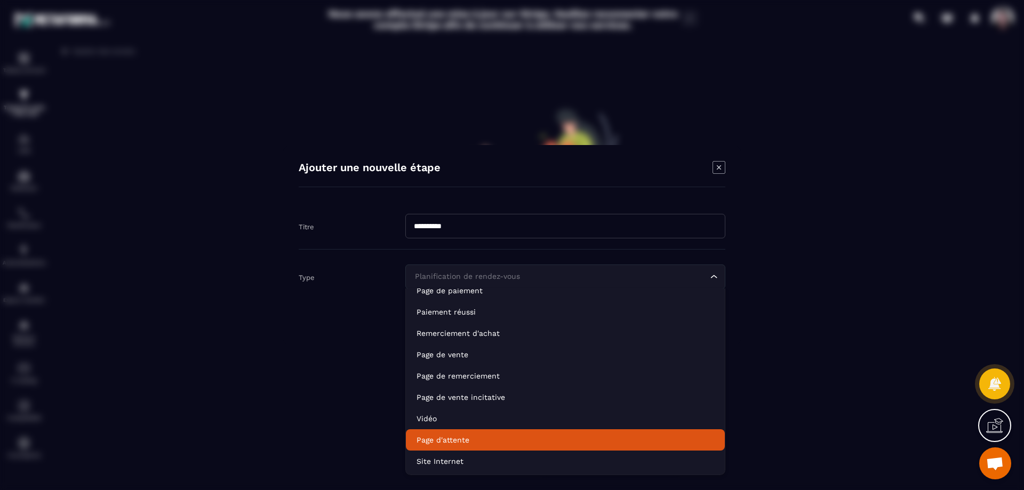
click at [492, 431] on li "Page d'attente" at bounding box center [565, 439] width 319 height 21
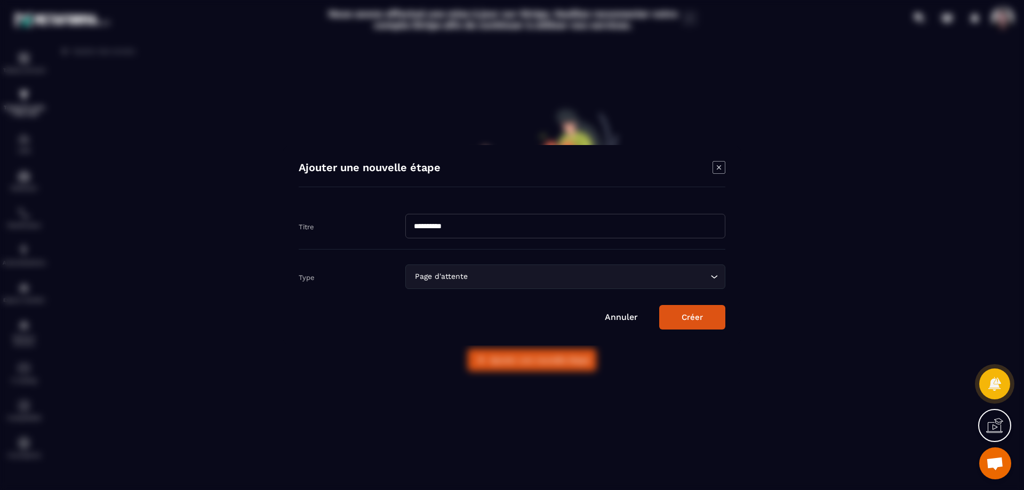
click at [689, 314] on button "Créer" at bounding box center [692, 317] width 66 height 25
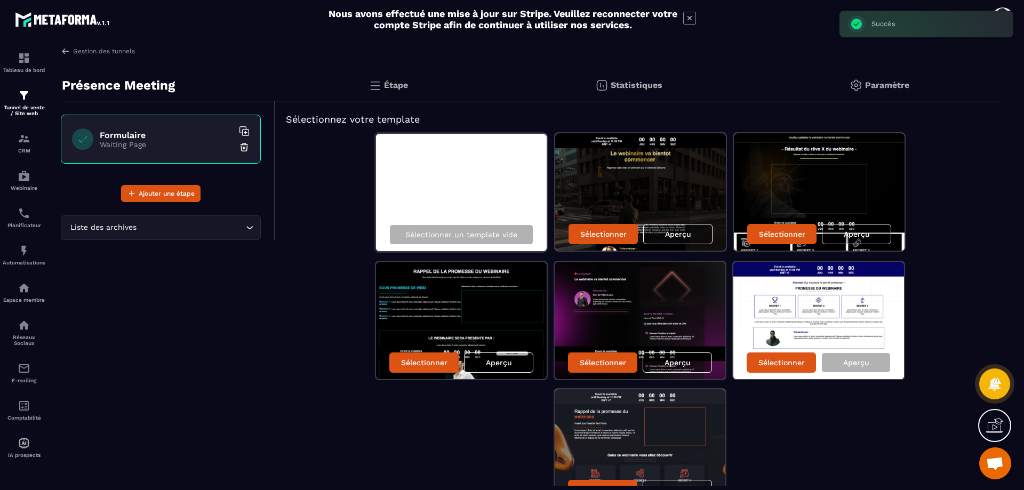
click at [517, 159] on div "Sélectionner un template vide" at bounding box center [461, 192] width 173 height 119
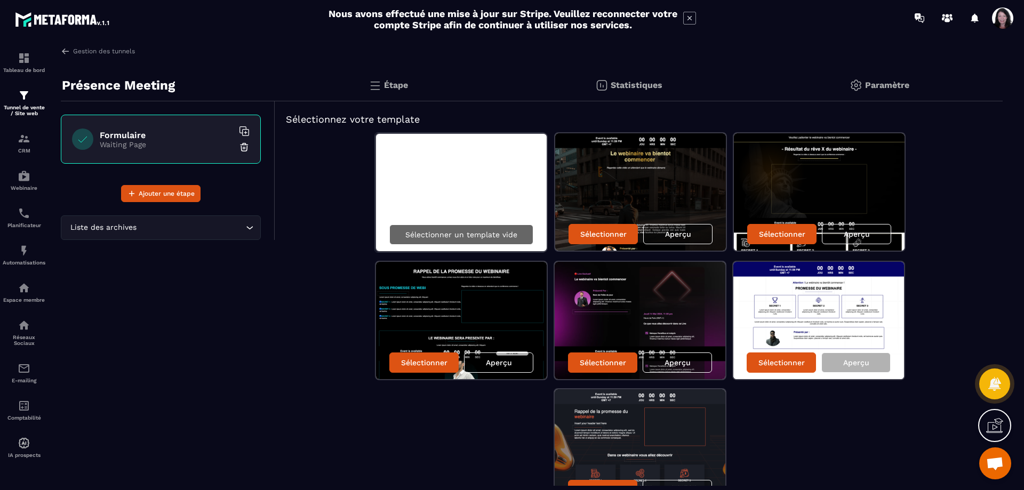
click at [461, 234] on p "Sélectionner un template vide" at bounding box center [461, 234] width 112 height 9
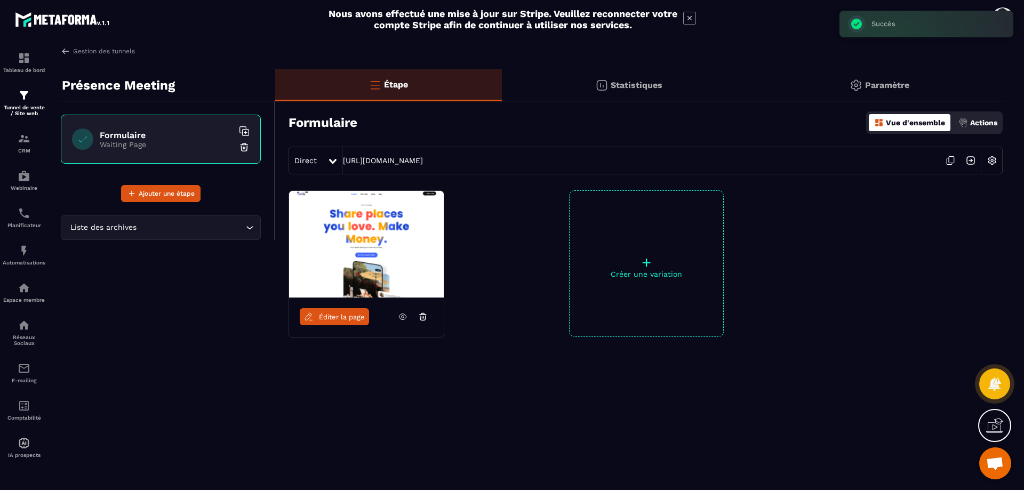
click at [346, 318] on span "Éditer la page" at bounding box center [342, 317] width 46 height 8
